Goal: Use online tool/utility

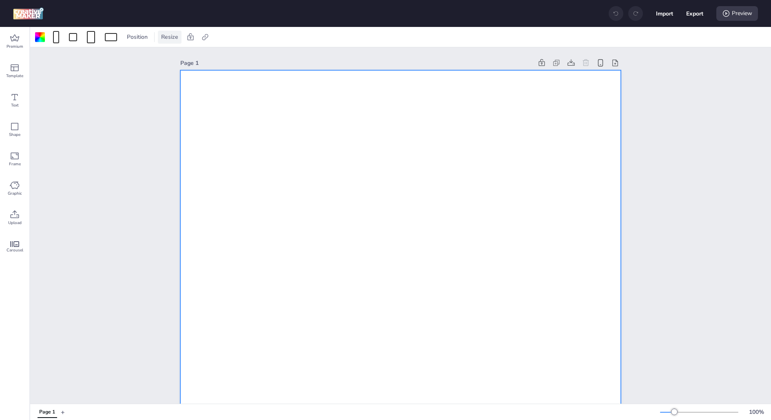
click at [158, 33] on div "Resize" at bounding box center [170, 37] width 24 height 13
click at [113, 66] on input "1080" at bounding box center [115, 68] width 22 height 15
click at [110, 37] on div at bounding box center [111, 37] width 12 height 8
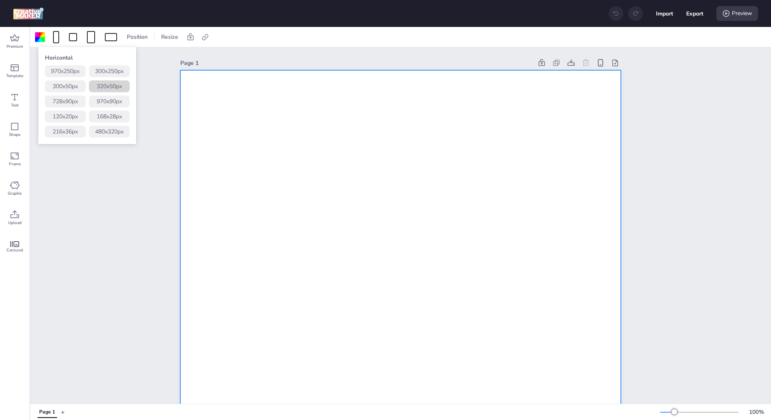
click at [115, 90] on button "320 x 50 px" at bounding box center [109, 86] width 41 height 12
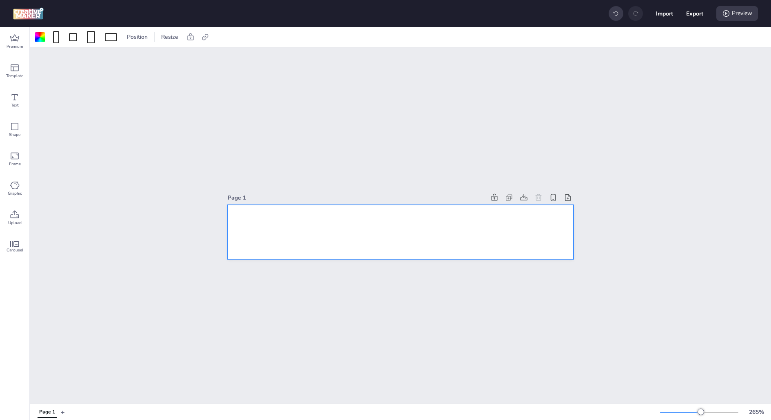
click at [489, 215] on div at bounding box center [401, 232] width 346 height 54
click at [12, 223] on span "Upload" at bounding box center [14, 222] width 13 height 7
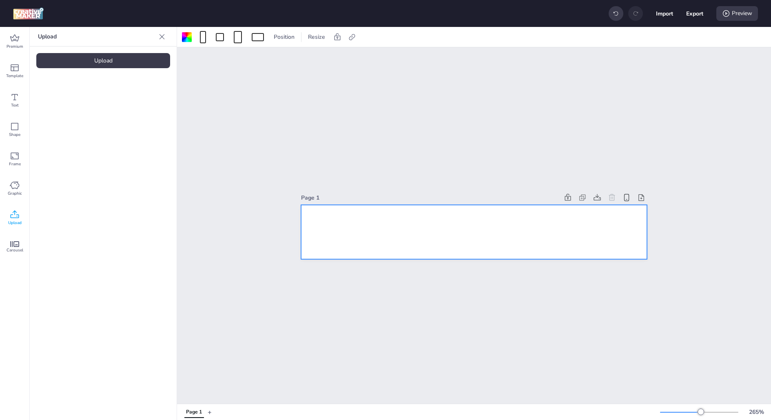
click at [111, 63] on div "Upload" at bounding box center [103, 60] width 134 height 15
click at [66, 111] on img at bounding box center [69, 114] width 50 height 9
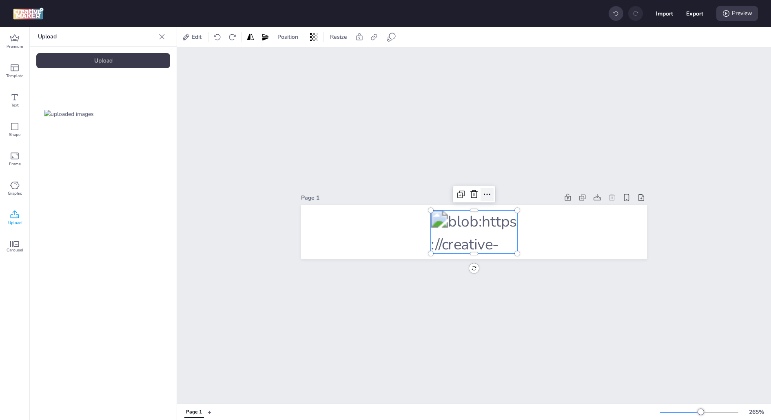
click at [490, 199] on icon at bounding box center [487, 194] width 10 height 10
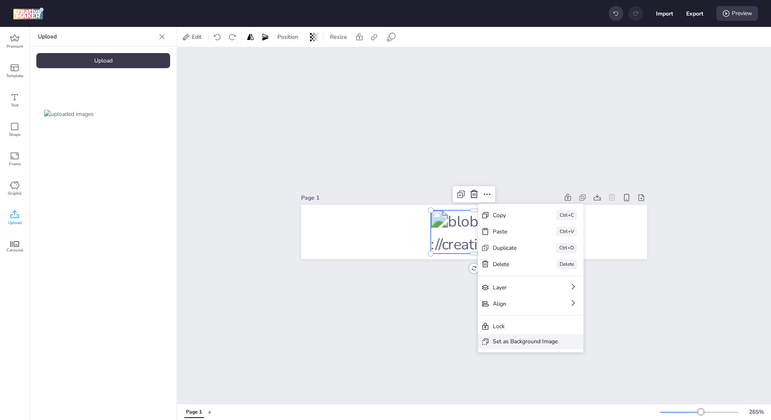
click at [527, 338] on div "Set as Background Image" at bounding box center [525, 341] width 65 height 9
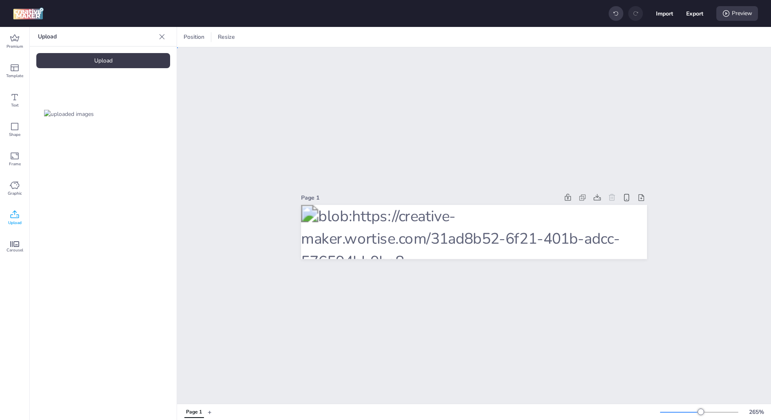
click at [527, 338] on div "Page 1" at bounding box center [474, 225] width 594 height 356
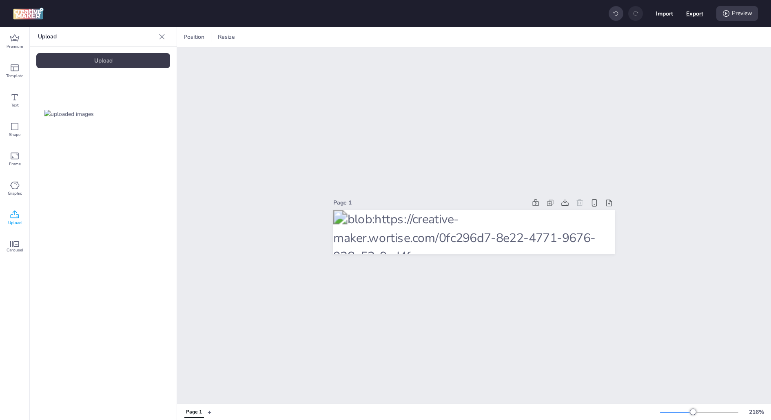
click at [687, 11] on button "Export" at bounding box center [694, 13] width 17 height 17
select select "html"
click at [460, 126] on div "Page 1" at bounding box center [474, 225] width 594 height 356
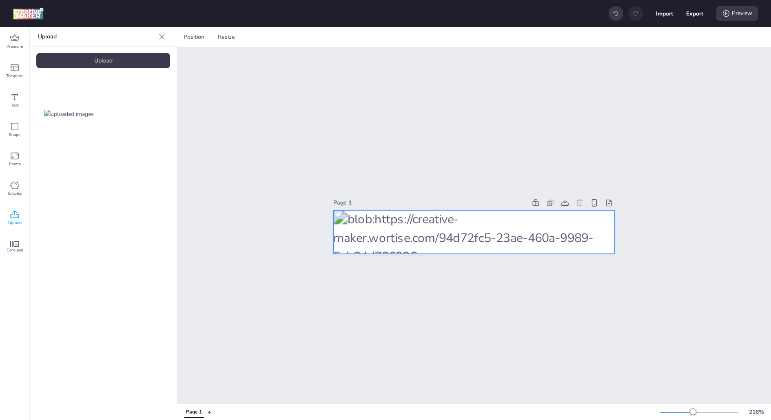
click at [430, 229] on div at bounding box center [473, 232] width 281 height 44
click at [466, 31] on div at bounding box center [463, 37] width 11 height 13
click at [394, 57] on span "Activate hyperlink" at bounding box center [410, 57] width 45 height 9
click at [383, 58] on input "Activate hyperlink" at bounding box center [380, 60] width 5 height 5
checkbox input "true"
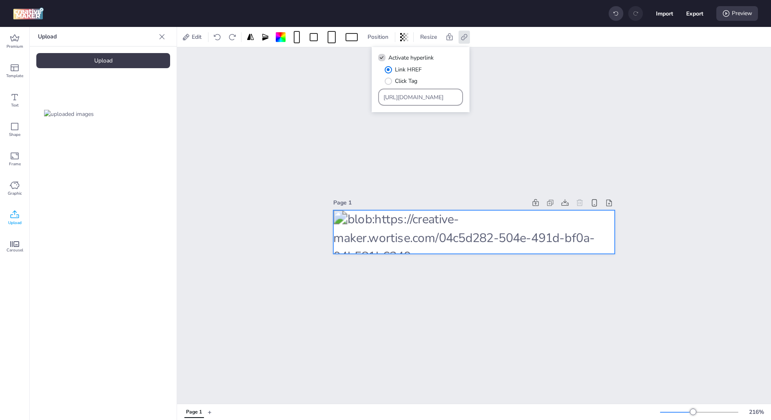
click at [394, 91] on div "[URL][DOMAIN_NAME]" at bounding box center [420, 96] width 75 height 15
click at [395, 84] on span "Click Tag" at bounding box center [406, 81] width 22 height 9
click at [389, 84] on input "Click Tag" at bounding box center [386, 84] width 5 height 5
radio input "true"
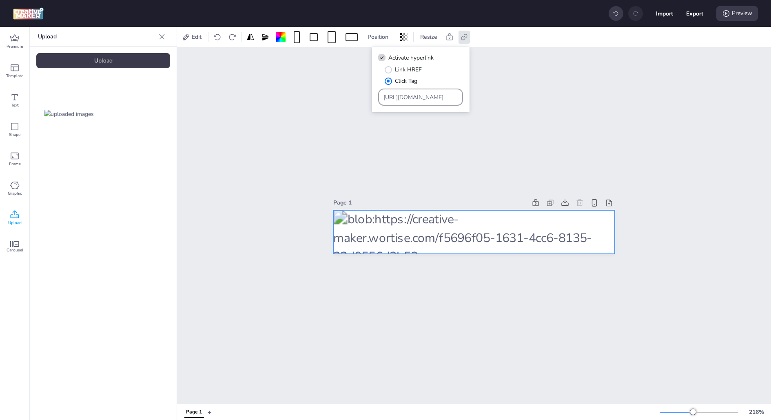
click at [394, 103] on div "[URL][DOMAIN_NAME]" at bounding box center [420, 96] width 75 height 15
click at [394, 102] on div "[URL][DOMAIN_NAME]" at bounding box center [420, 96] width 75 height 15
type input "[URL][DOMAIN_NAME]"
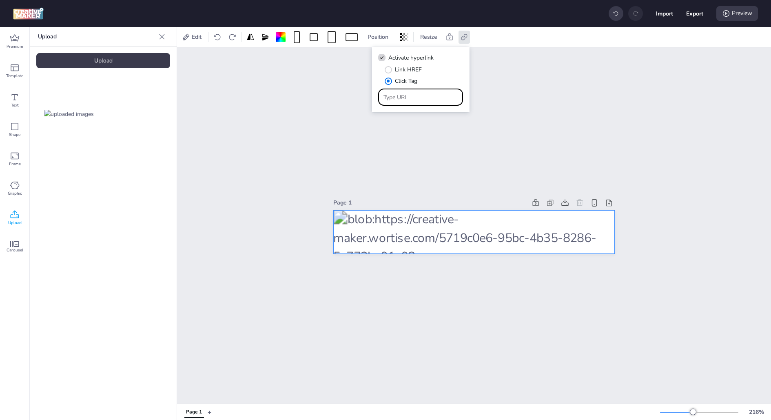
paste input "https://[DOMAIN_NAME]/ddm/trackclk/N175001.3728761WORTISE_CHL_99002/B33457529.4…"
type input "https://[DOMAIN_NAME]/ddm/trackclk/N175001.3728761WORTISE_CHL_99002/B33457529.4…"
click at [441, 79] on div "Link HREF Click Tag" at bounding box center [424, 75] width 78 height 20
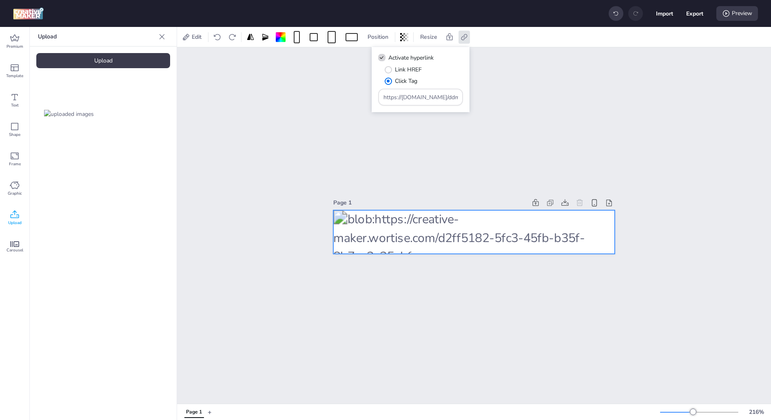
click at [679, 67] on div "Page 1" at bounding box center [474, 225] width 594 height 356
click at [463, 33] on icon at bounding box center [464, 37] width 8 height 8
click at [428, 97] on input "https://[DOMAIN_NAME]/ddm/trackclk/N175001.3728761WORTISE_CHL_99002/B33457529.4…" at bounding box center [420, 97] width 75 height 9
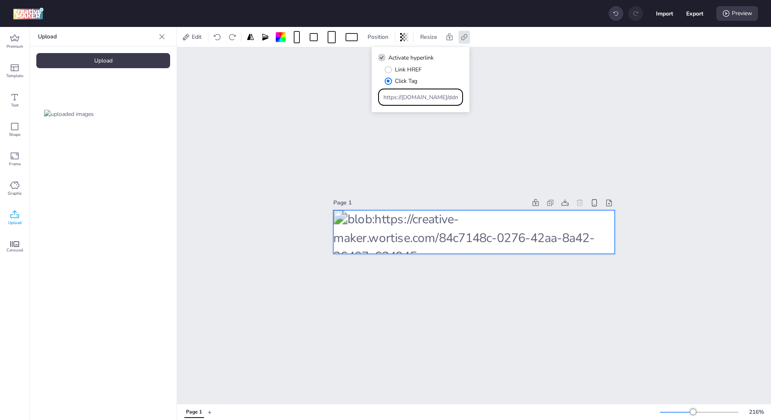
scroll to position [0, 747]
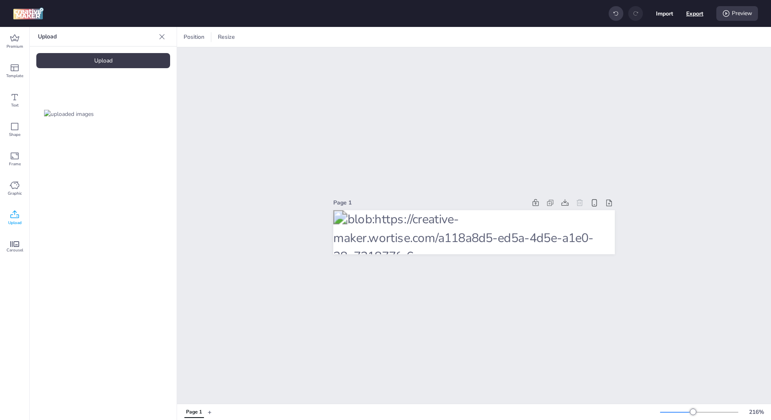
click at [693, 13] on button "Export" at bounding box center [694, 13] width 17 height 17
select select "html"
click at [664, 63] on button "Download" at bounding box center [658, 66] width 74 height 16
